Goal: Check status: Check status

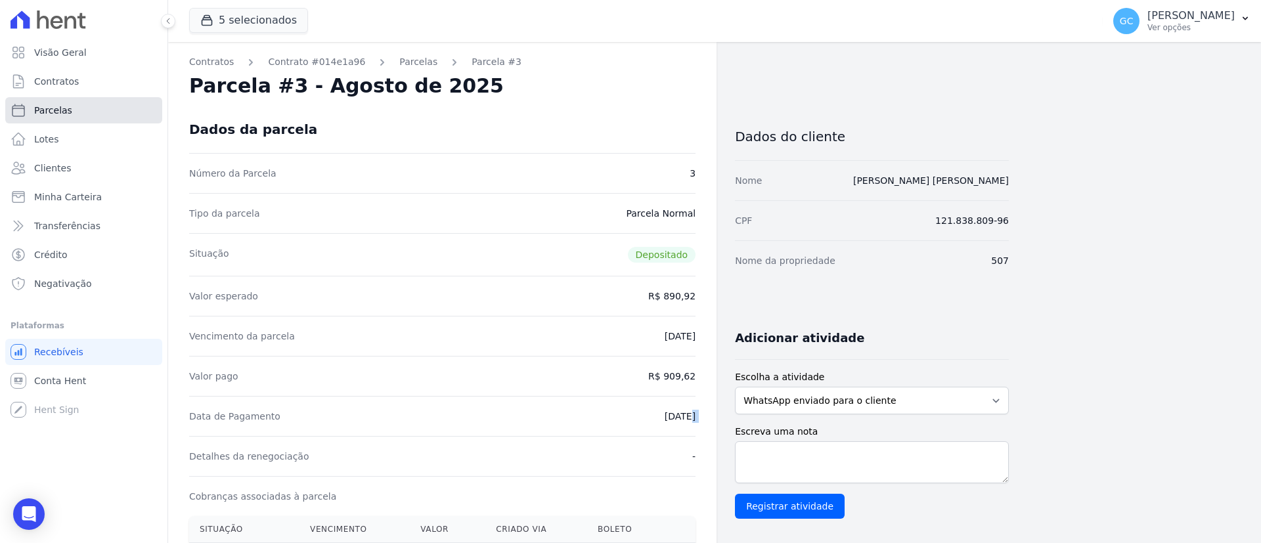
click at [78, 109] on link "Parcelas" at bounding box center [83, 110] width 157 height 26
select select
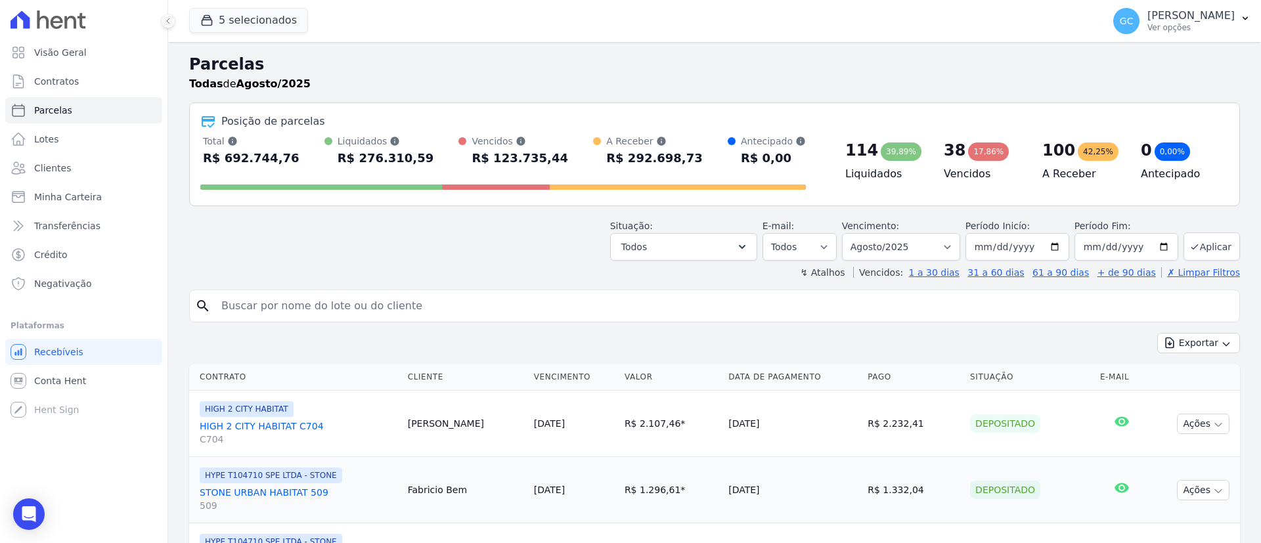
drag, startPoint x: 560, startPoint y: 324, endPoint x: 559, endPoint y: 317, distance: 7.3
click at [558, 314] on input "search" at bounding box center [723, 306] width 1021 height 26
paste input "[PERSON_NAME] [PERSON_NAME]"
type input "[PERSON_NAME] [PERSON_NAME]"
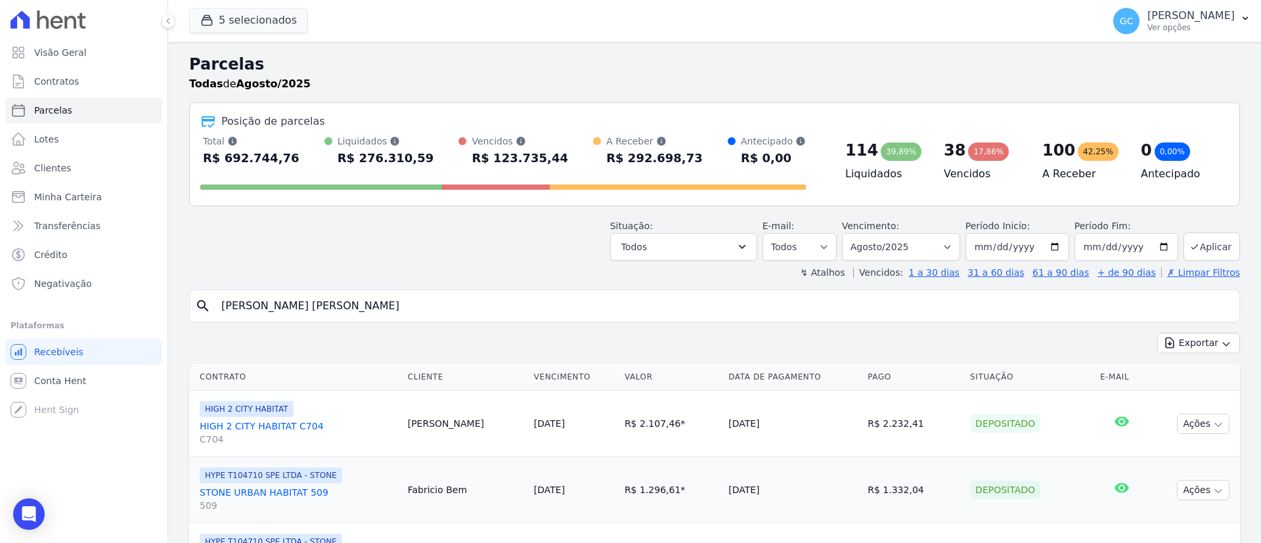
select select
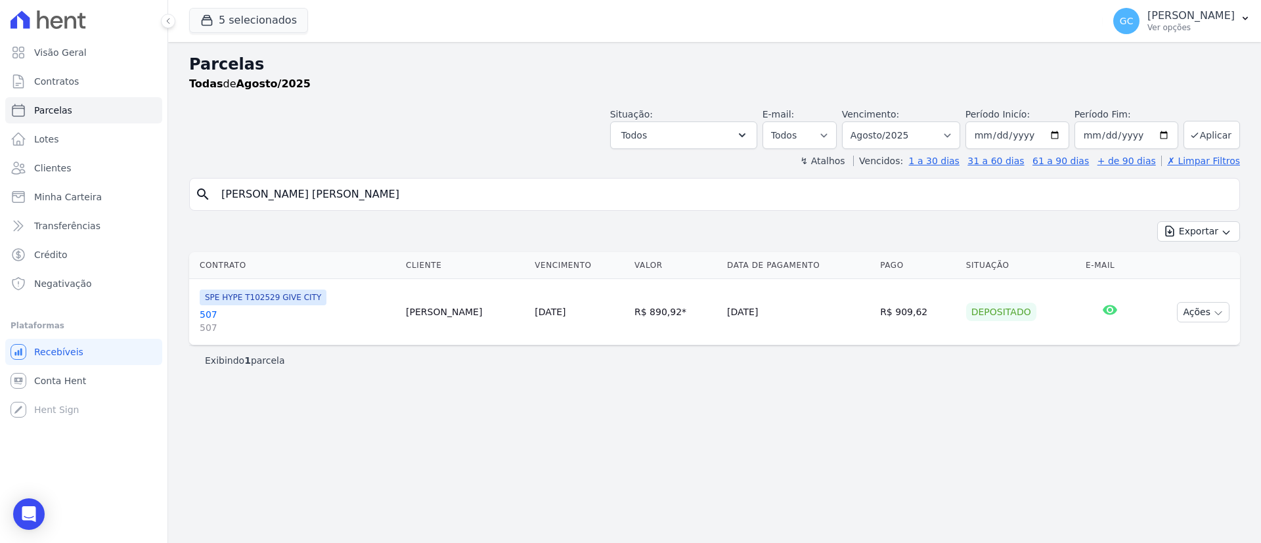
click at [208, 302] on span "SPE HYPE T102529 GIVE CITY" at bounding box center [263, 298] width 127 height 16
click at [205, 313] on link "507 507" at bounding box center [298, 321] width 196 height 26
